Goal: Book appointment/travel/reservation

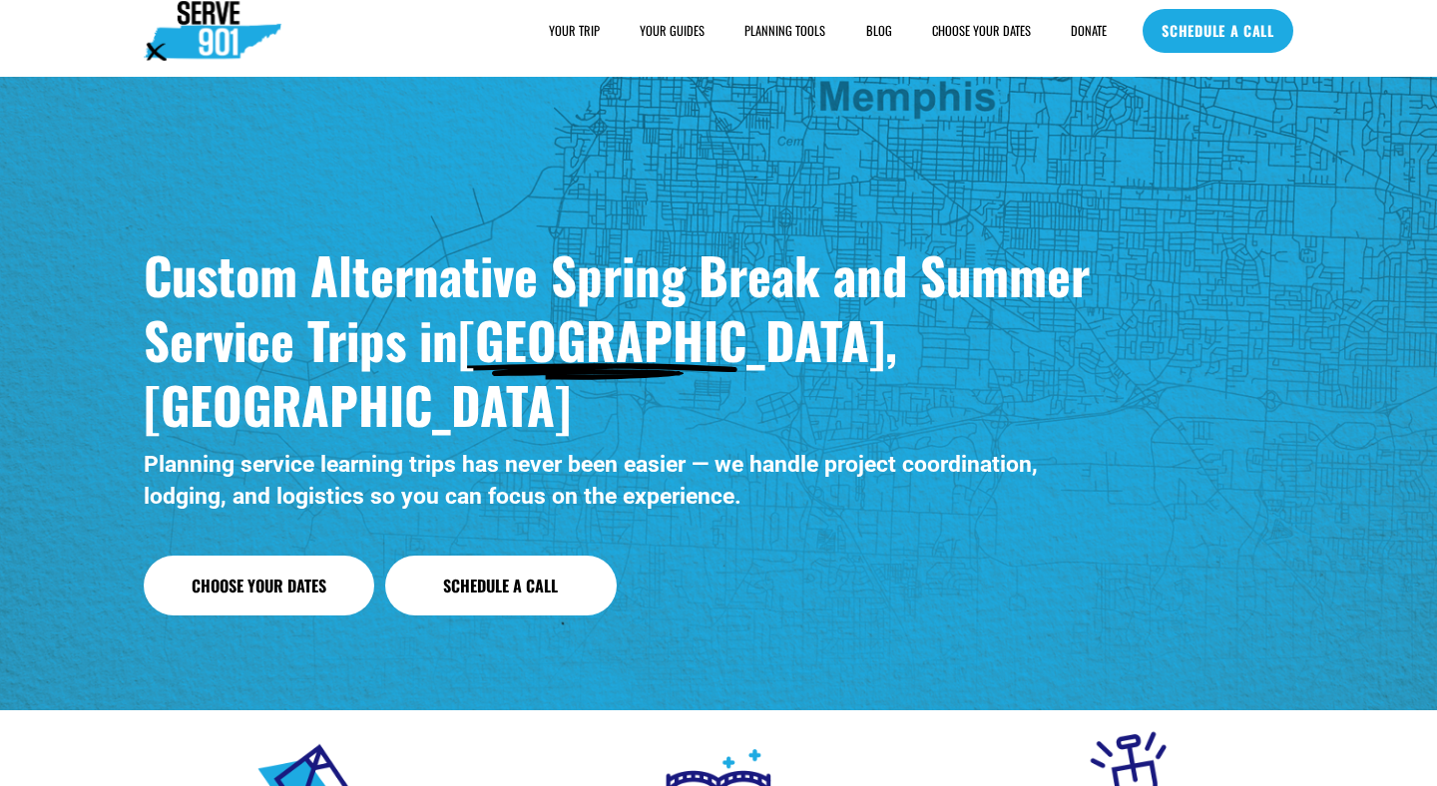
scroll to position [14, 0]
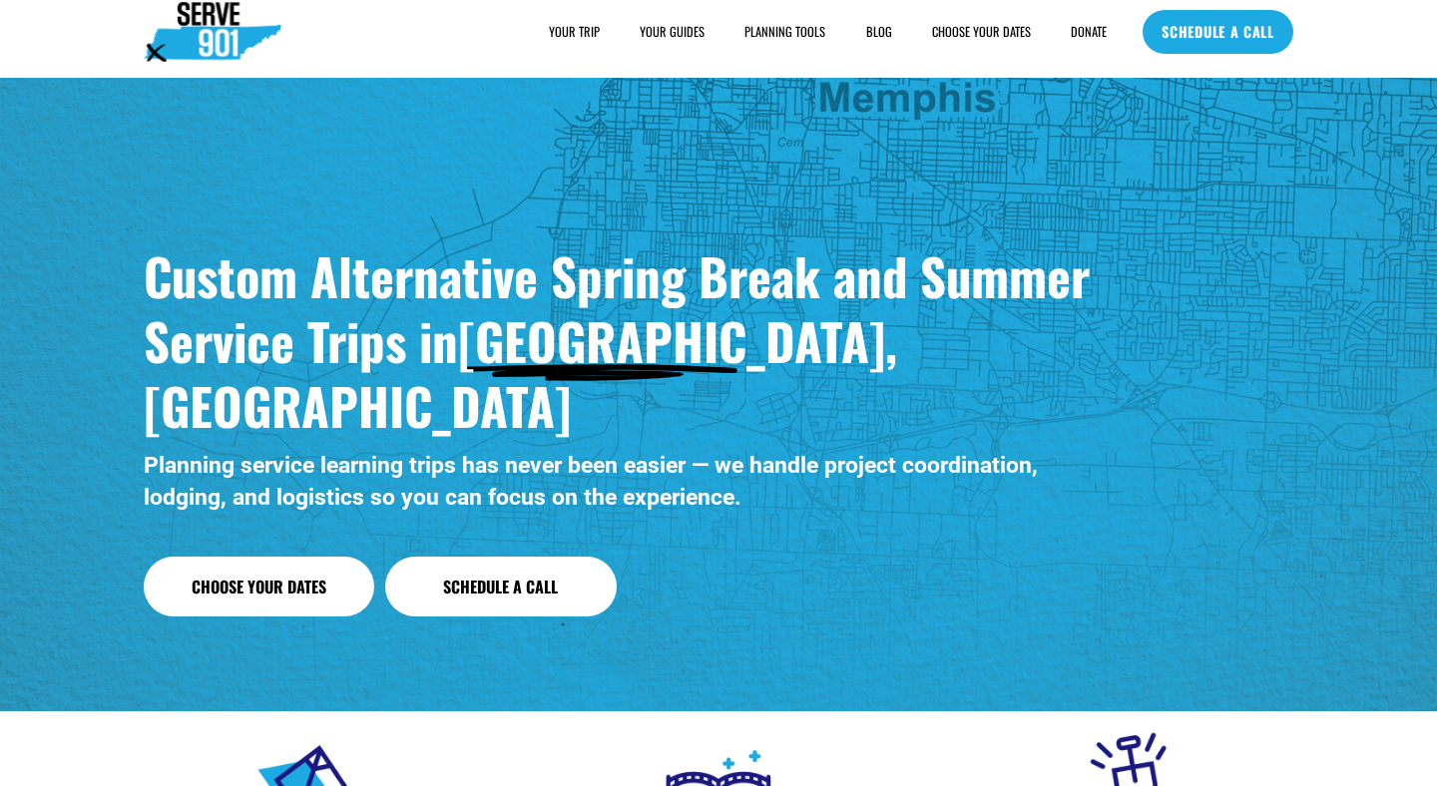
click at [282, 557] on link "Choose Your Dates" at bounding box center [259, 587] width 231 height 61
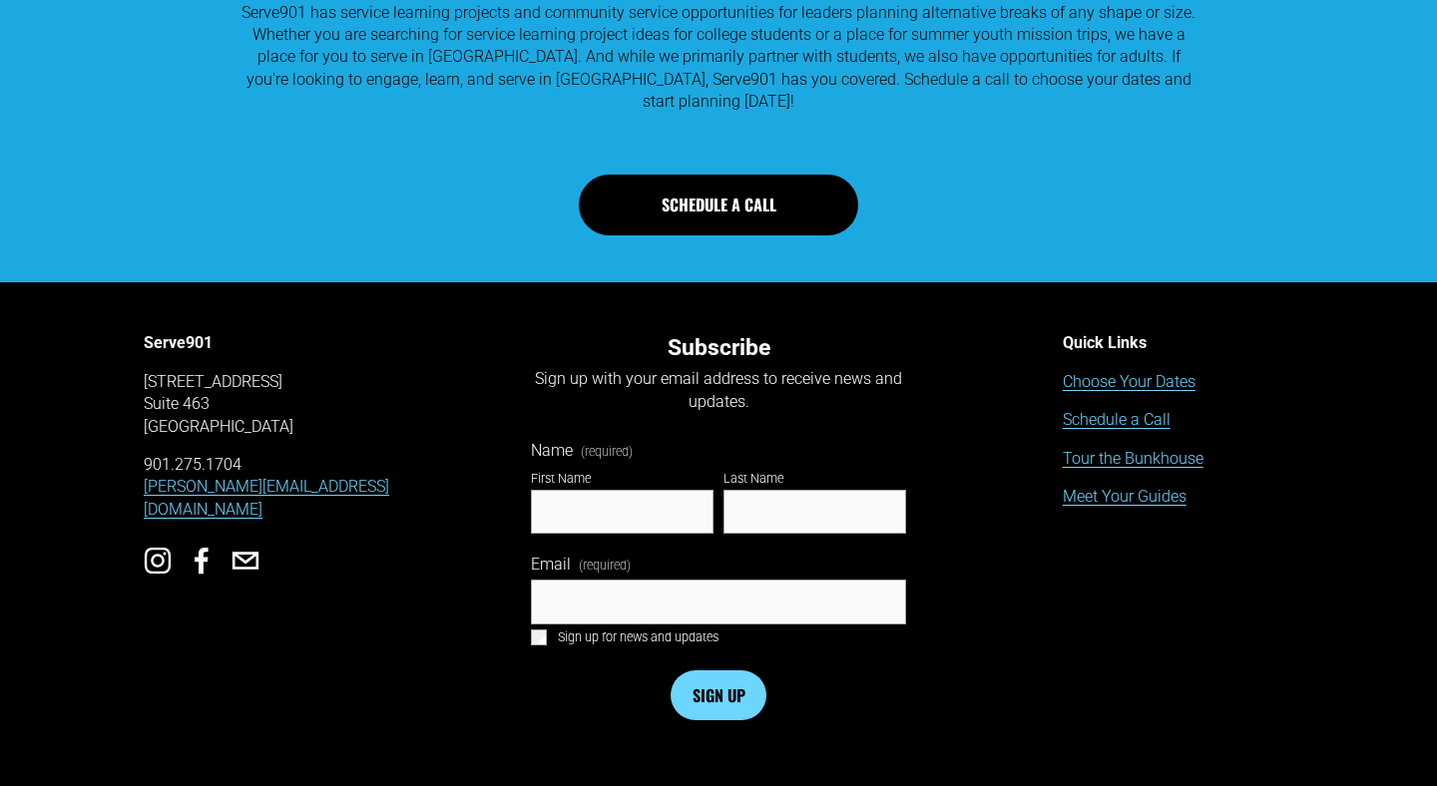
scroll to position [3214, 0]
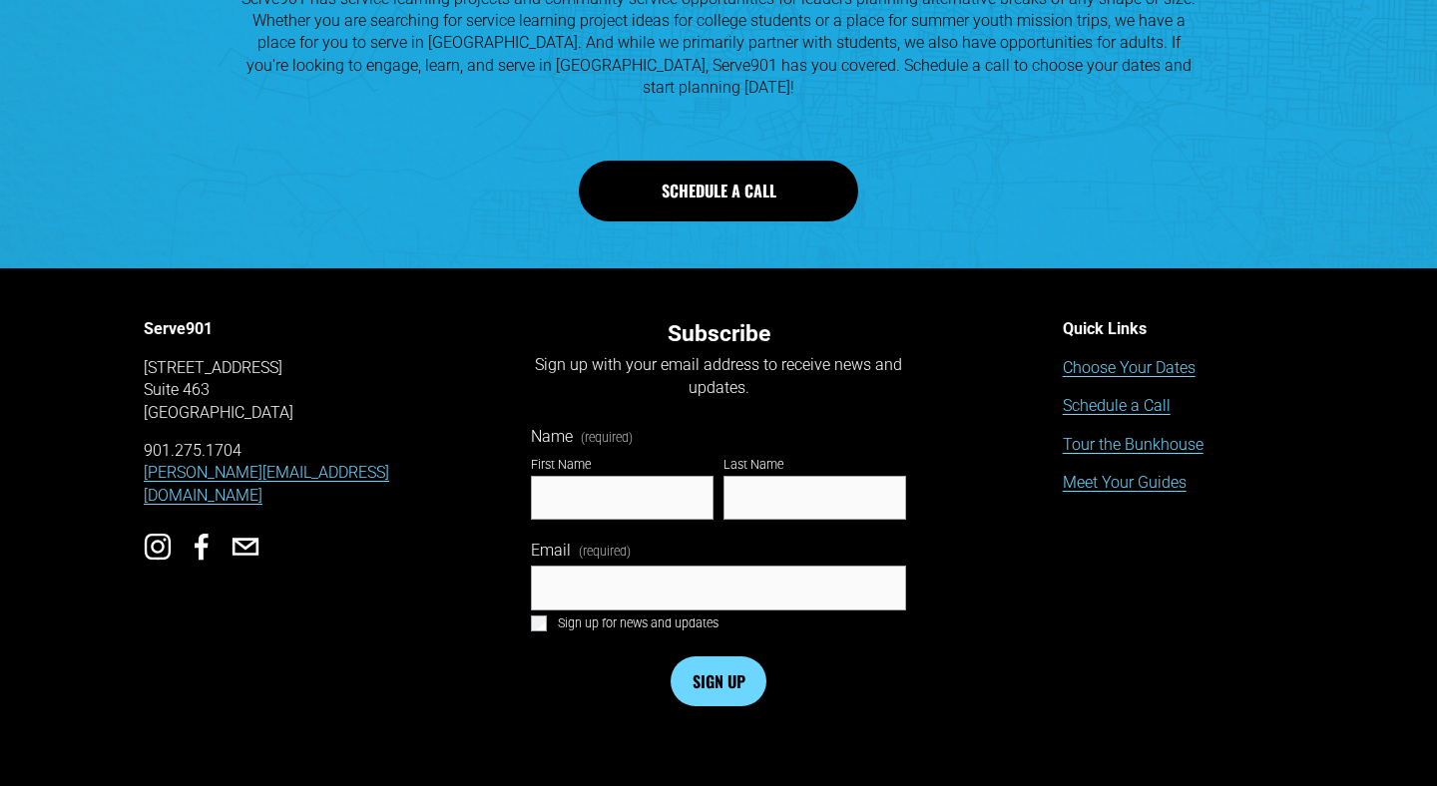
click at [1141, 481] on link "Meet Your Guides" at bounding box center [1125, 483] width 124 height 22
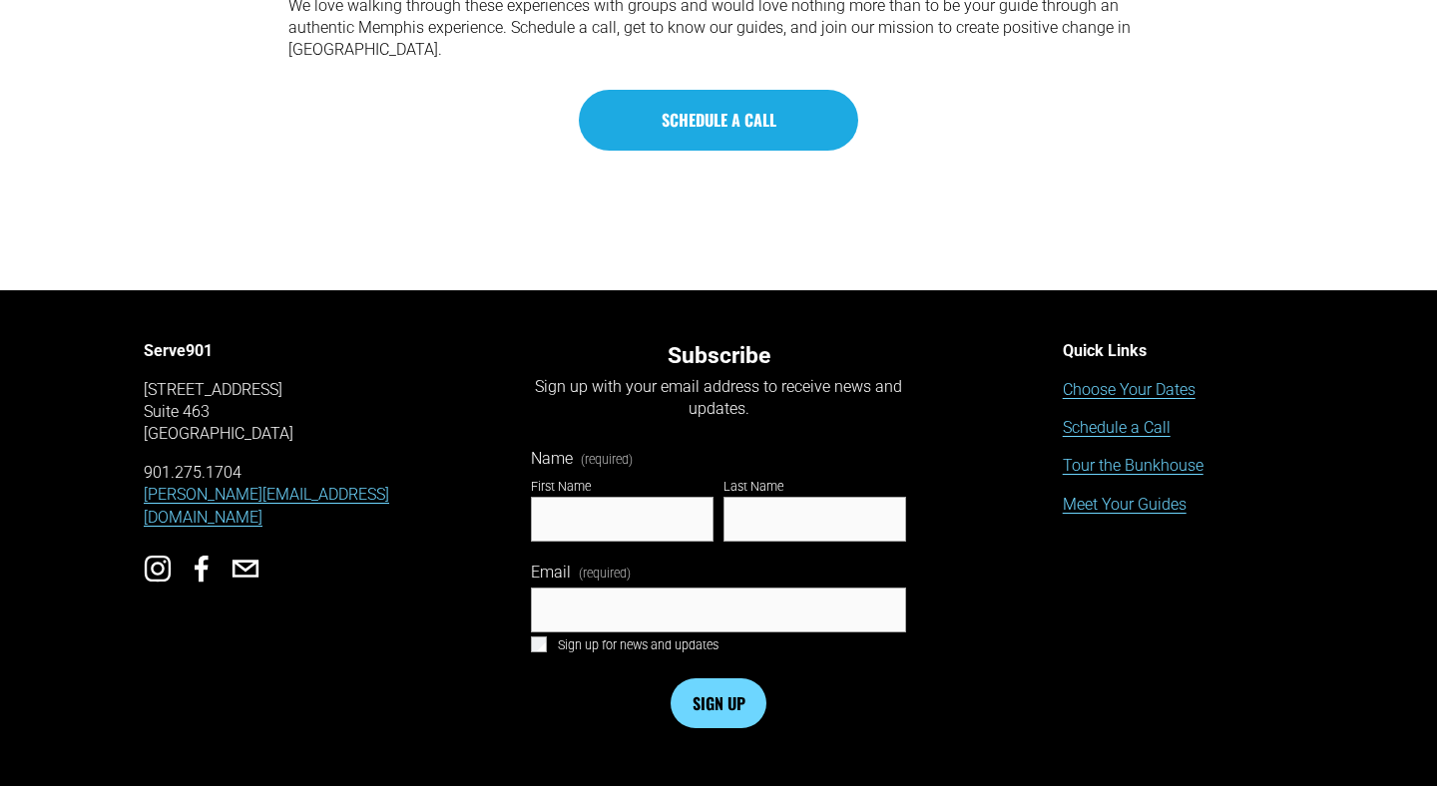
scroll to position [3999, 0]
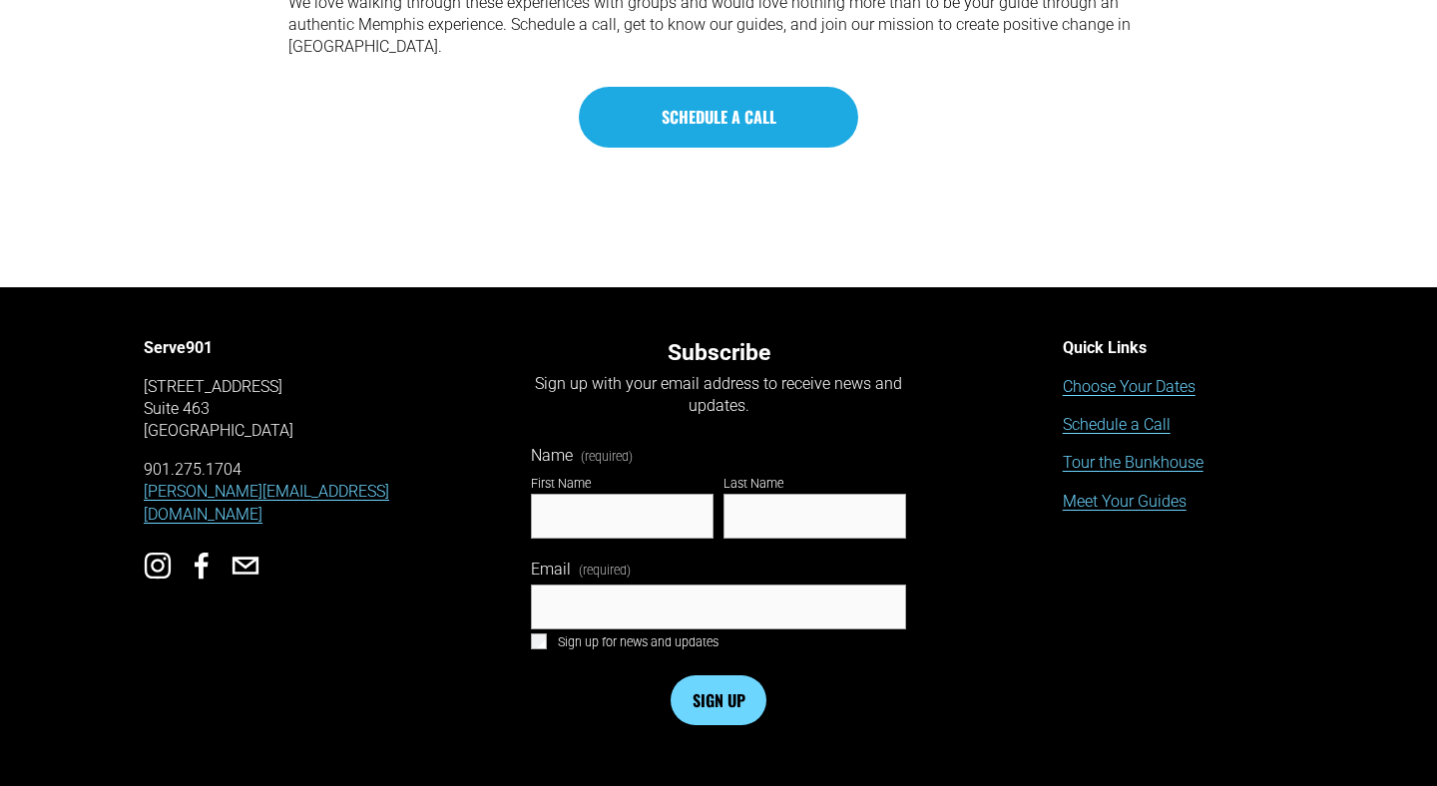
click at [1126, 376] on link "Choose Your Dates" at bounding box center [1129, 387] width 133 height 22
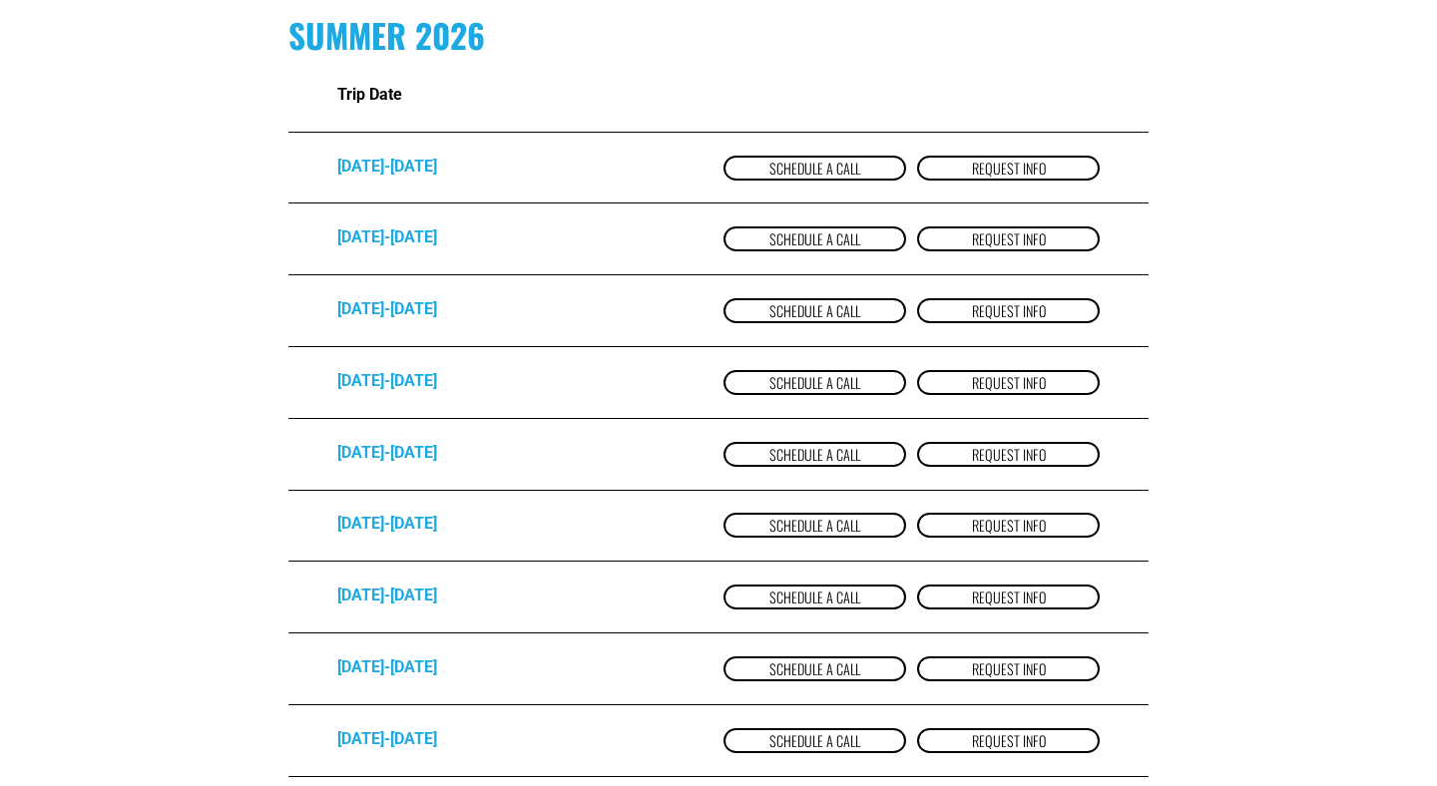
scroll to position [2177, 0]
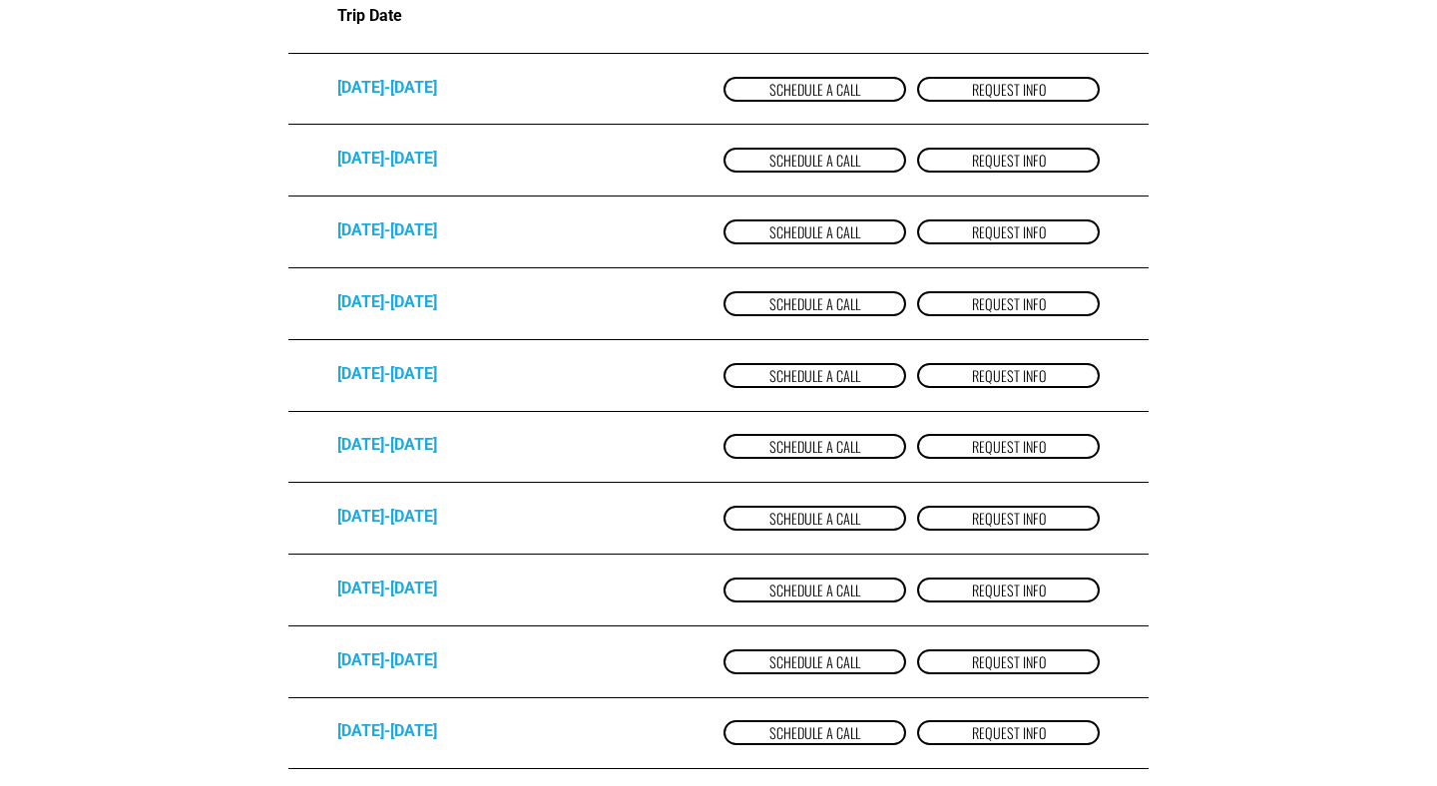
click at [1005, 451] on link "Request Info" at bounding box center [1008, 446] width 183 height 25
